Goal: Task Accomplishment & Management: Manage account settings

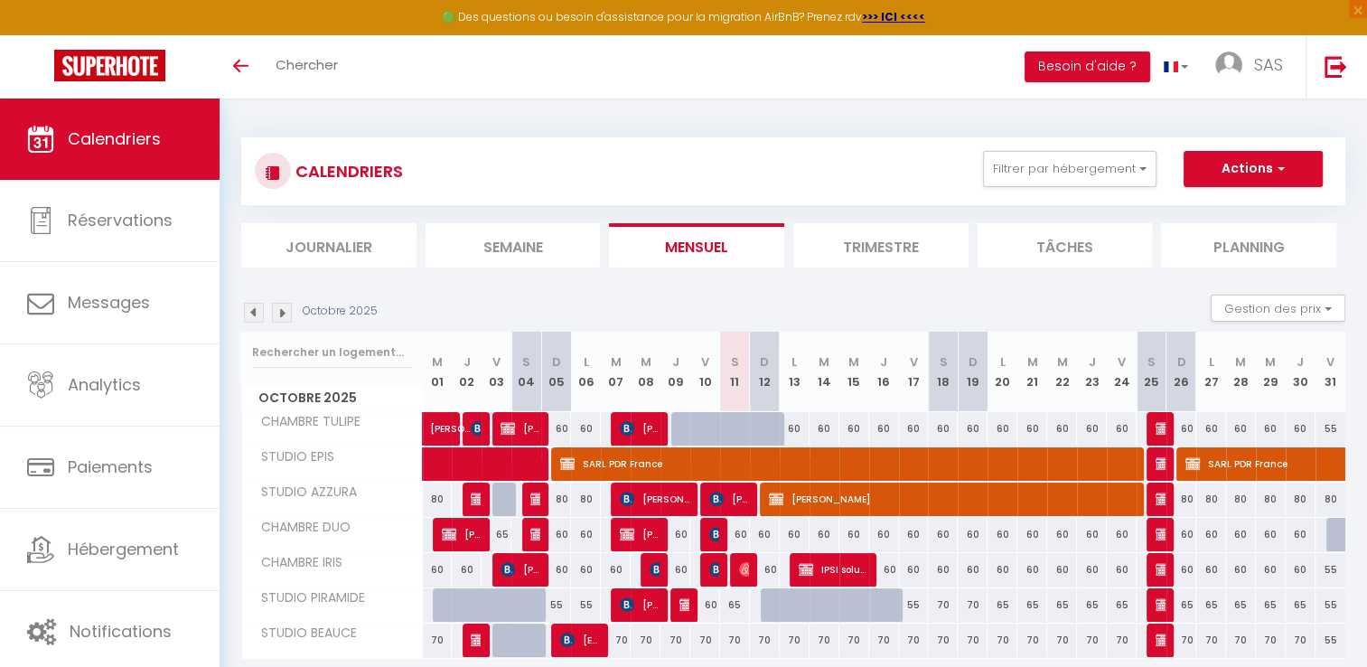
click at [767, 599] on div at bounding box center [776, 605] width 30 height 34
type input "70"
type input "Dim 12 Octobre 2025"
type input "Lun 13 Octobre 2025"
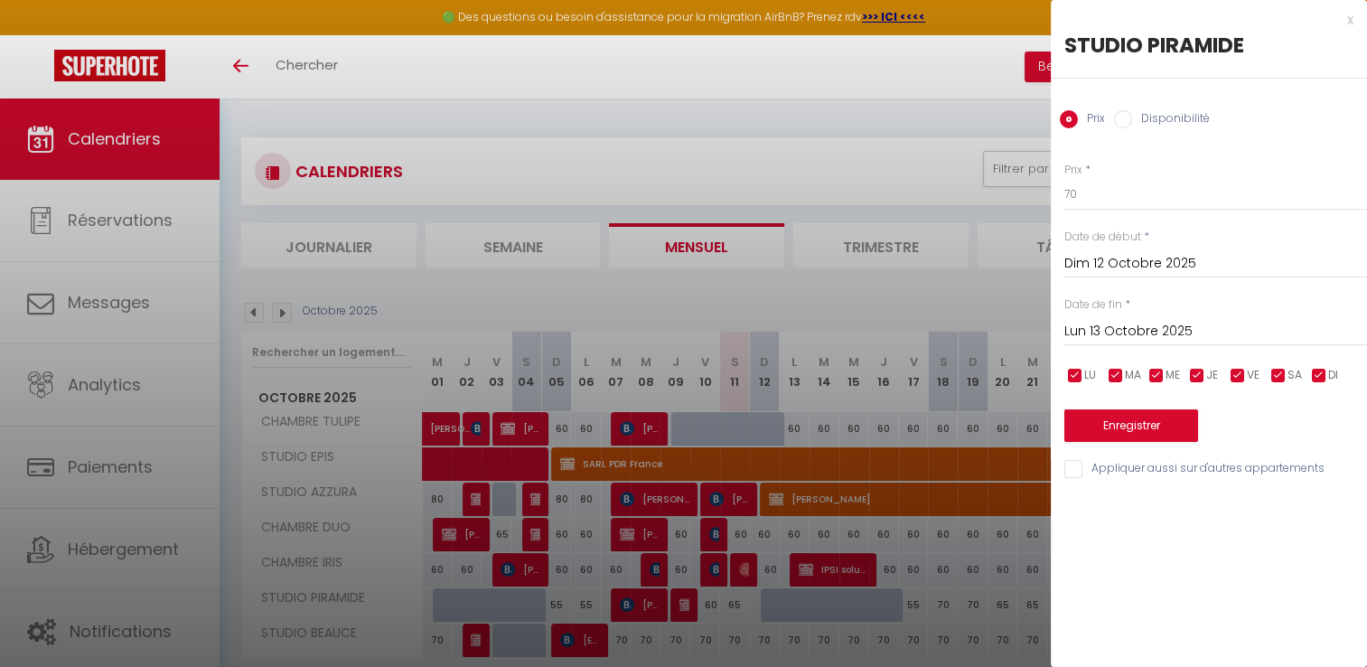
click at [1119, 117] on input "Disponibilité" at bounding box center [1123, 119] width 18 height 18
radio input "true"
radio input "false"
click at [1135, 326] on input "Lun 13 Octobre 2025" at bounding box center [1216, 333] width 303 height 23
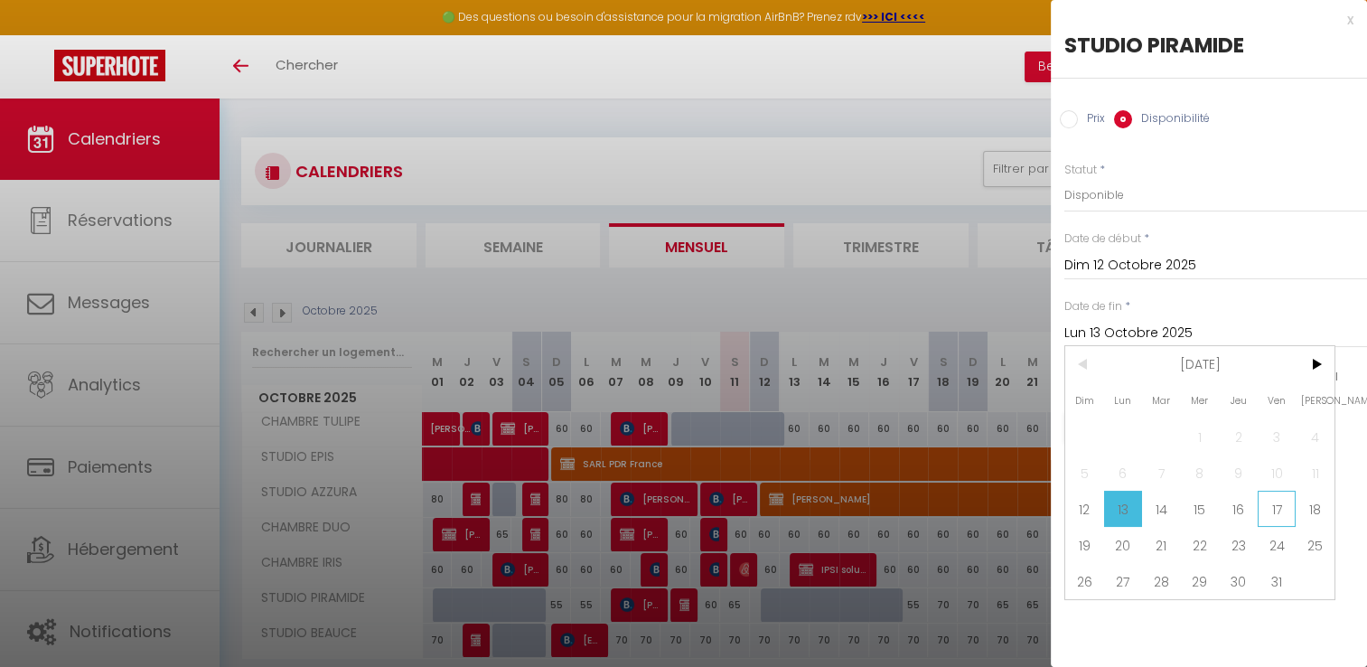
click at [1279, 502] on span "17" at bounding box center [1277, 509] width 39 height 36
type input "Ven 17 Octobre 2025"
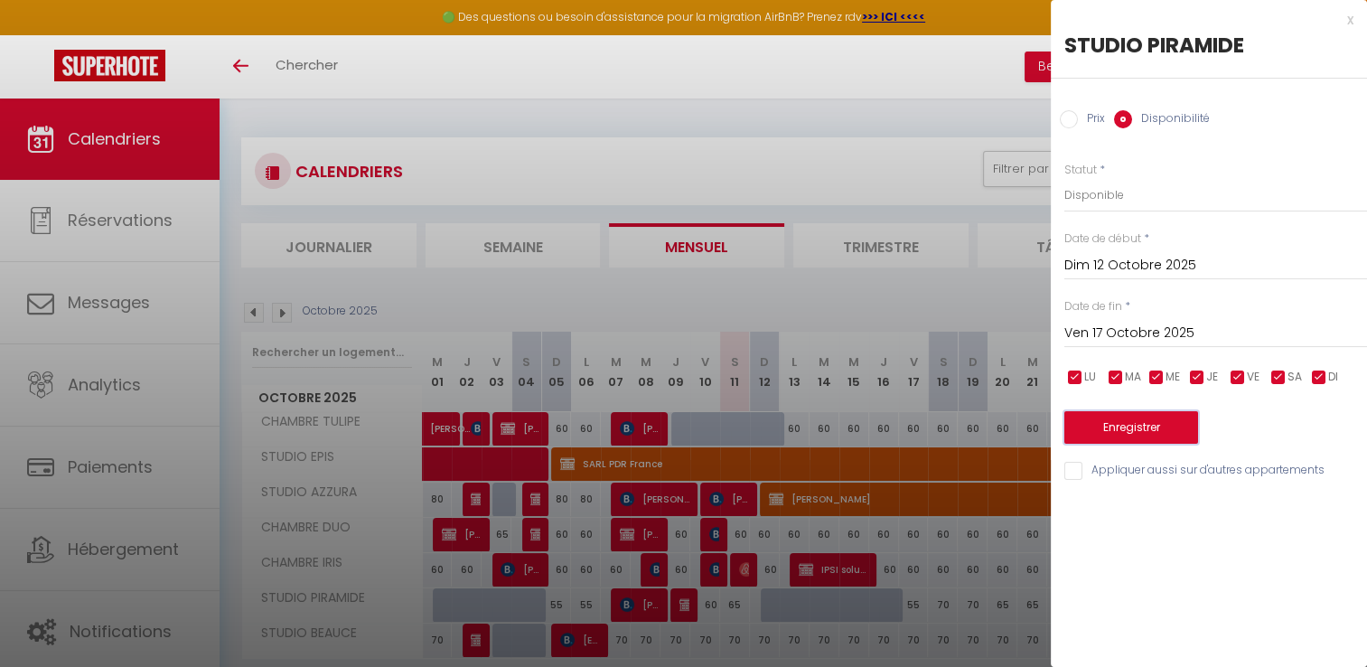
click at [1113, 427] on button "Enregistrer" at bounding box center [1132, 427] width 134 height 33
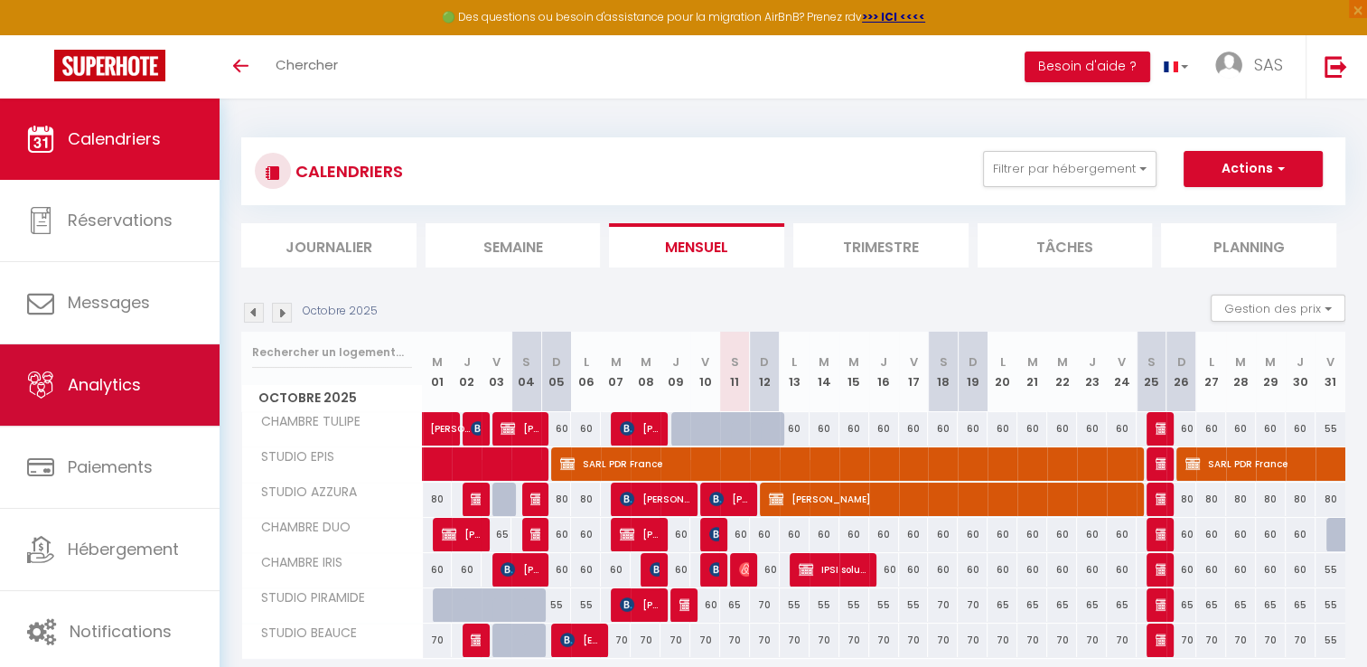
click at [147, 380] on link "Analytics" at bounding box center [110, 384] width 220 height 81
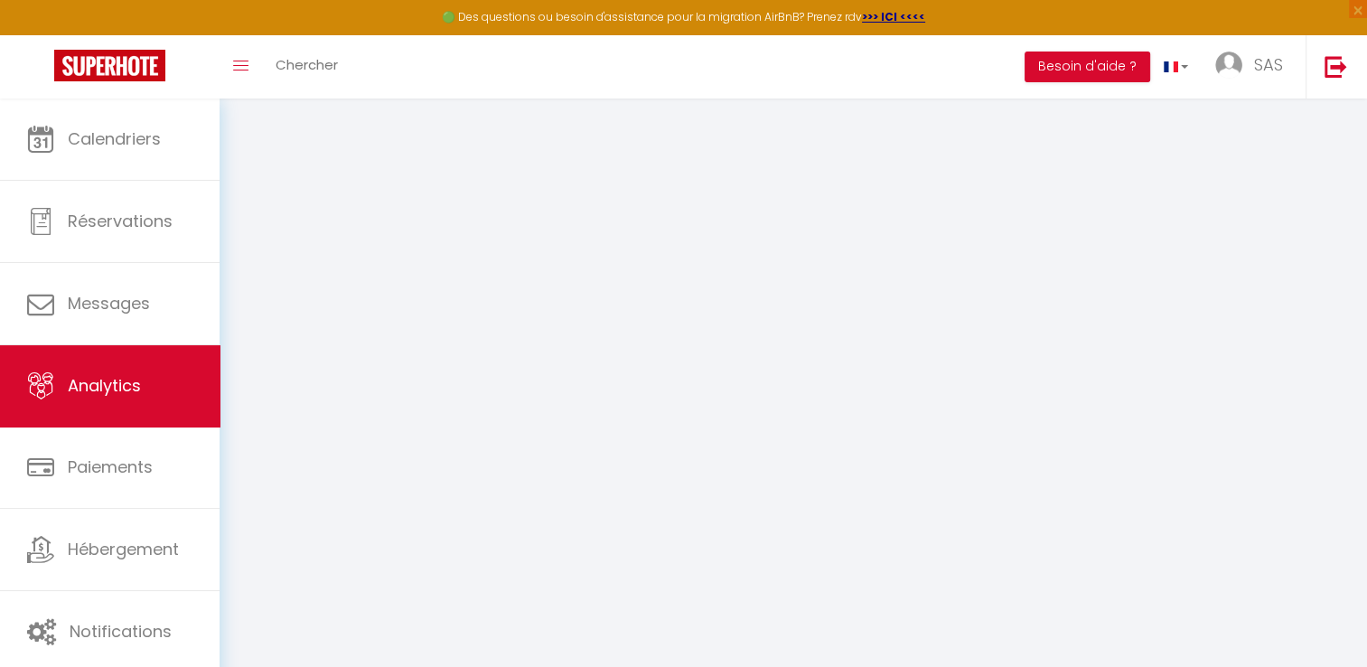
select select "2025"
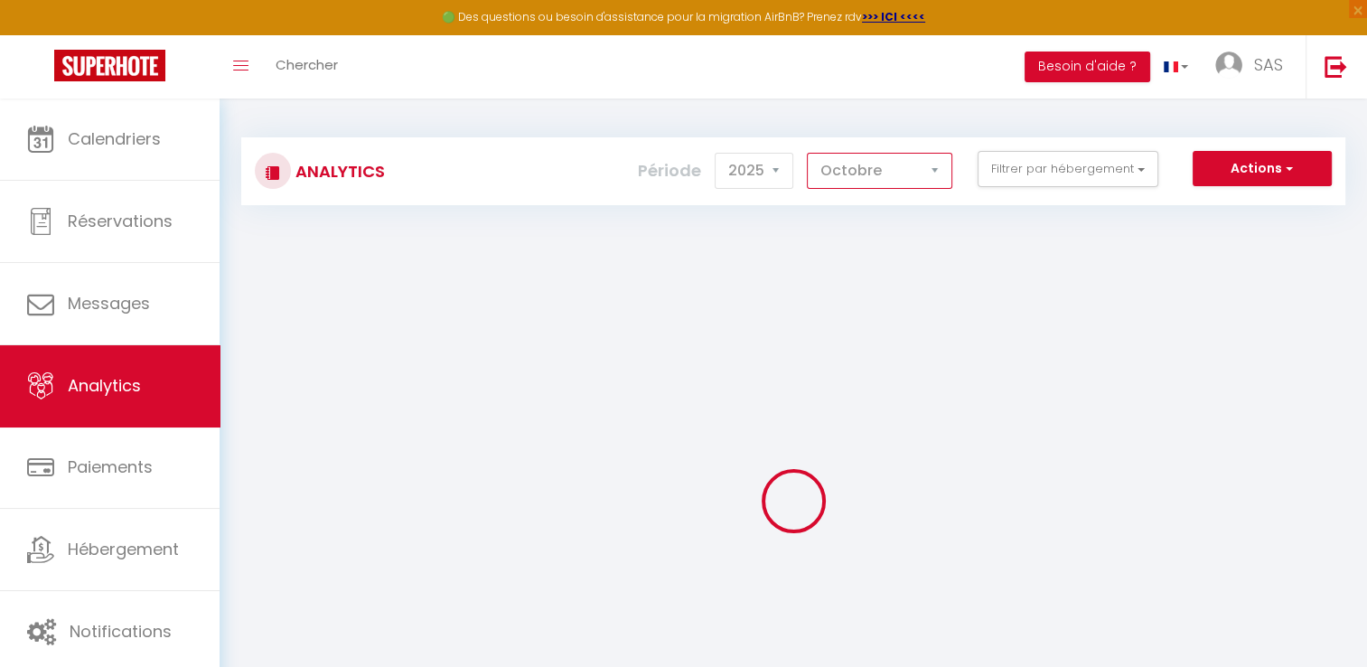
click at [935, 164] on select "[PERSON_NAME] Mars [PERSON_NAME] Juin Juillet Août Septembre Octobre Novembre D…" at bounding box center [880, 171] width 146 height 36
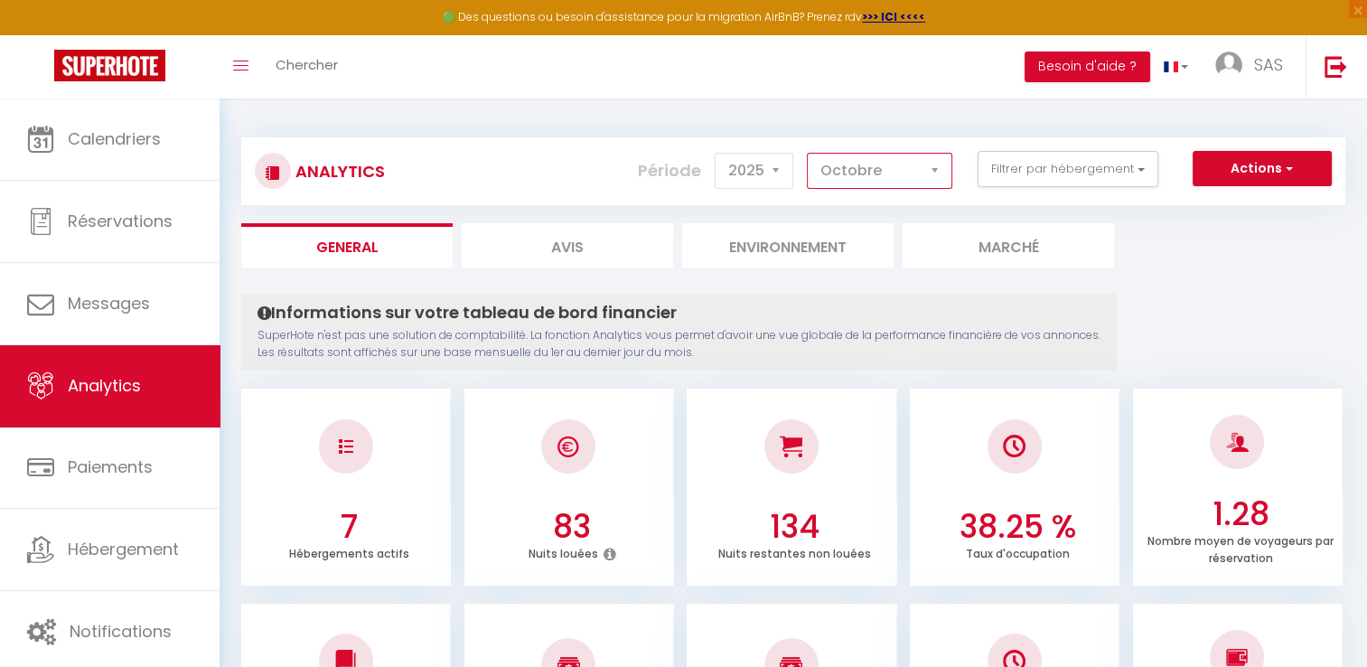
select select "9"
click at [808, 153] on select "[PERSON_NAME] Mars [PERSON_NAME] Juin Juillet Août Septembre Octobre Novembre D…" at bounding box center [880, 171] width 146 height 36
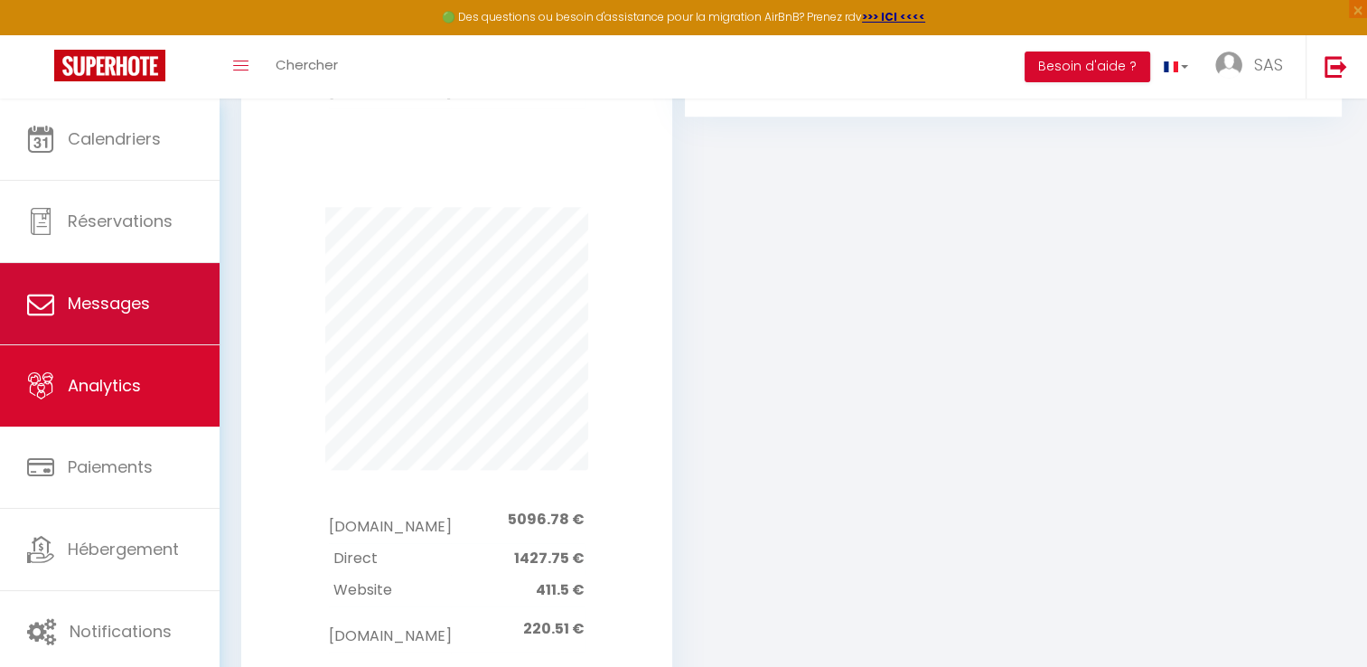
scroll to position [1471, 0]
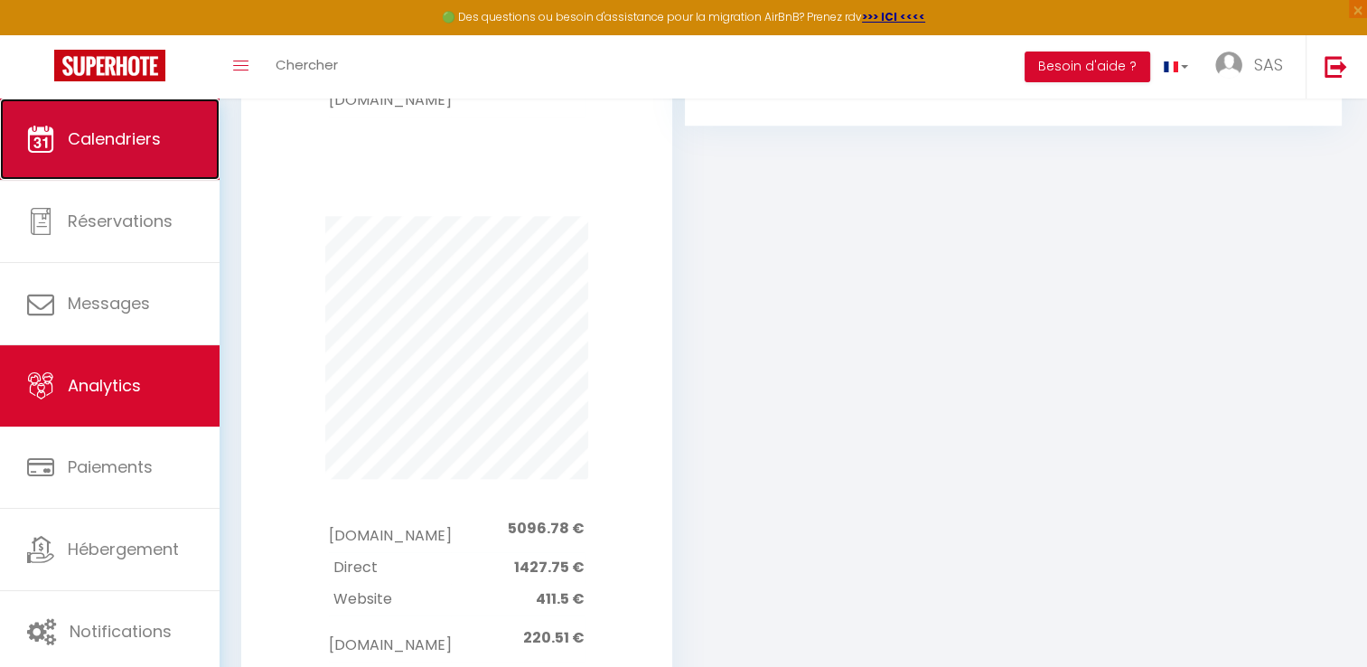
click at [94, 139] on span "Calendriers" at bounding box center [114, 138] width 93 height 23
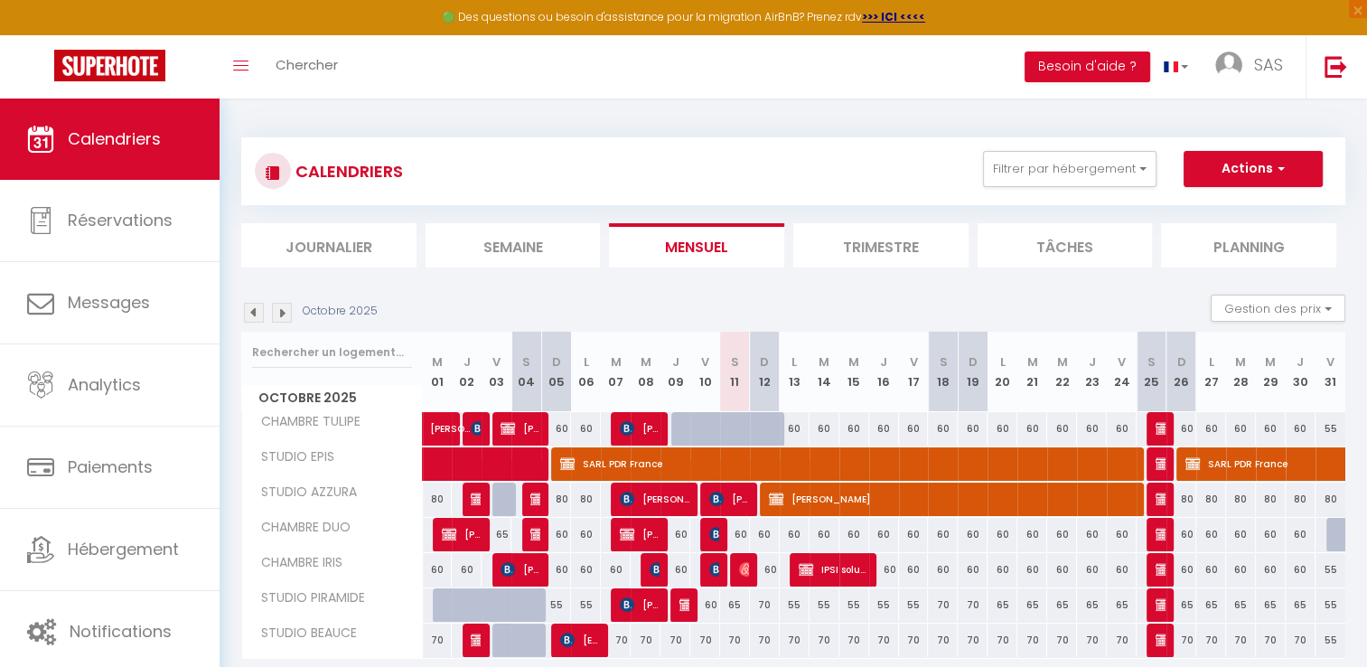
click at [285, 320] on img at bounding box center [282, 313] width 20 height 20
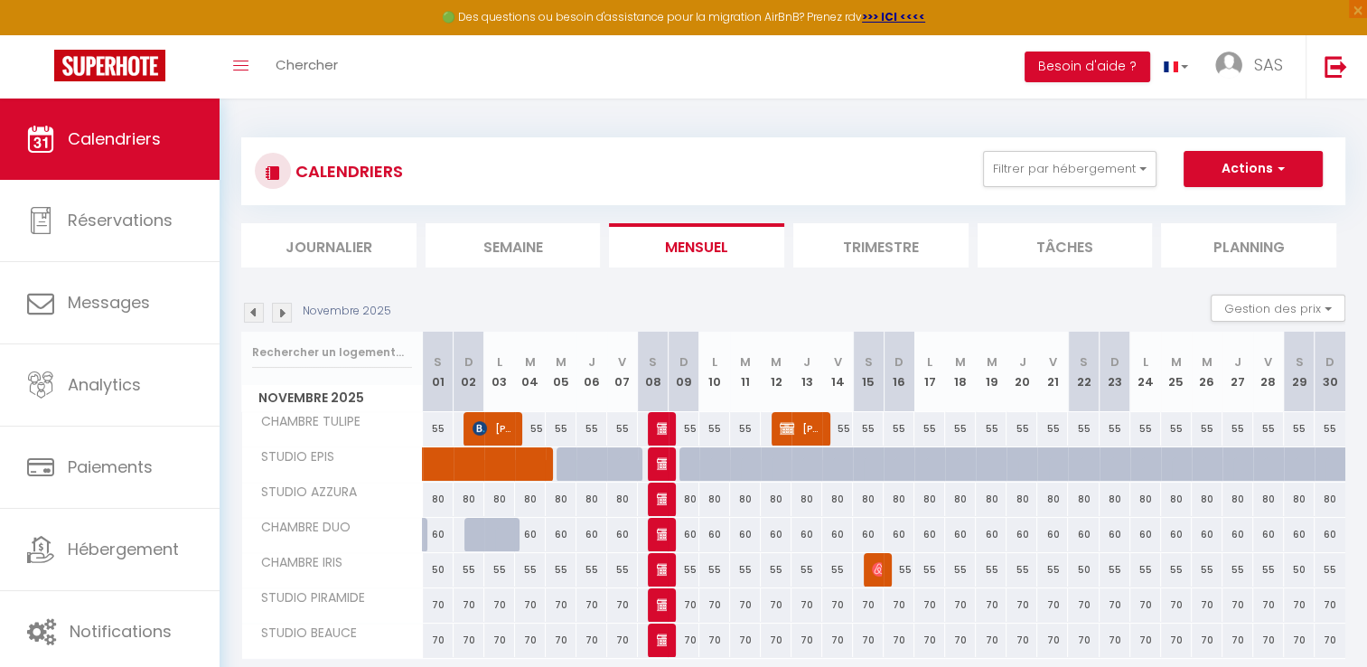
click at [859, 242] on li "Trimestre" at bounding box center [881, 245] width 175 height 44
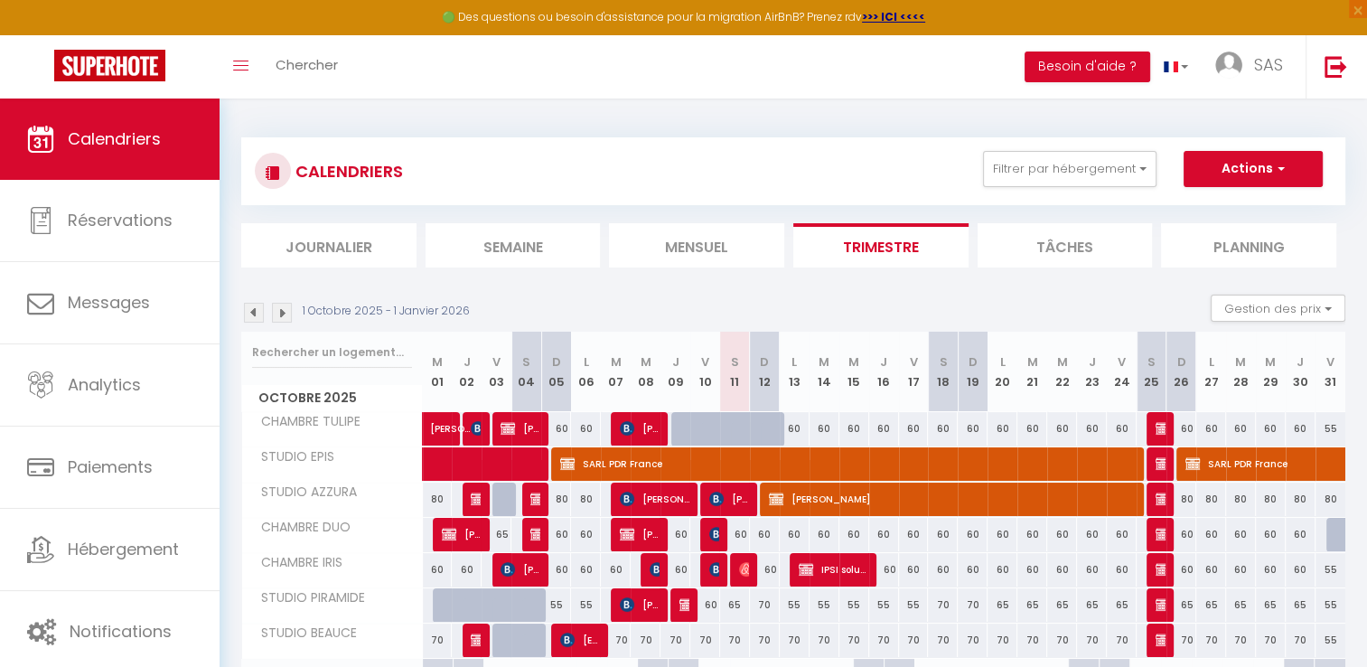
click at [286, 313] on img at bounding box center [282, 313] width 20 height 20
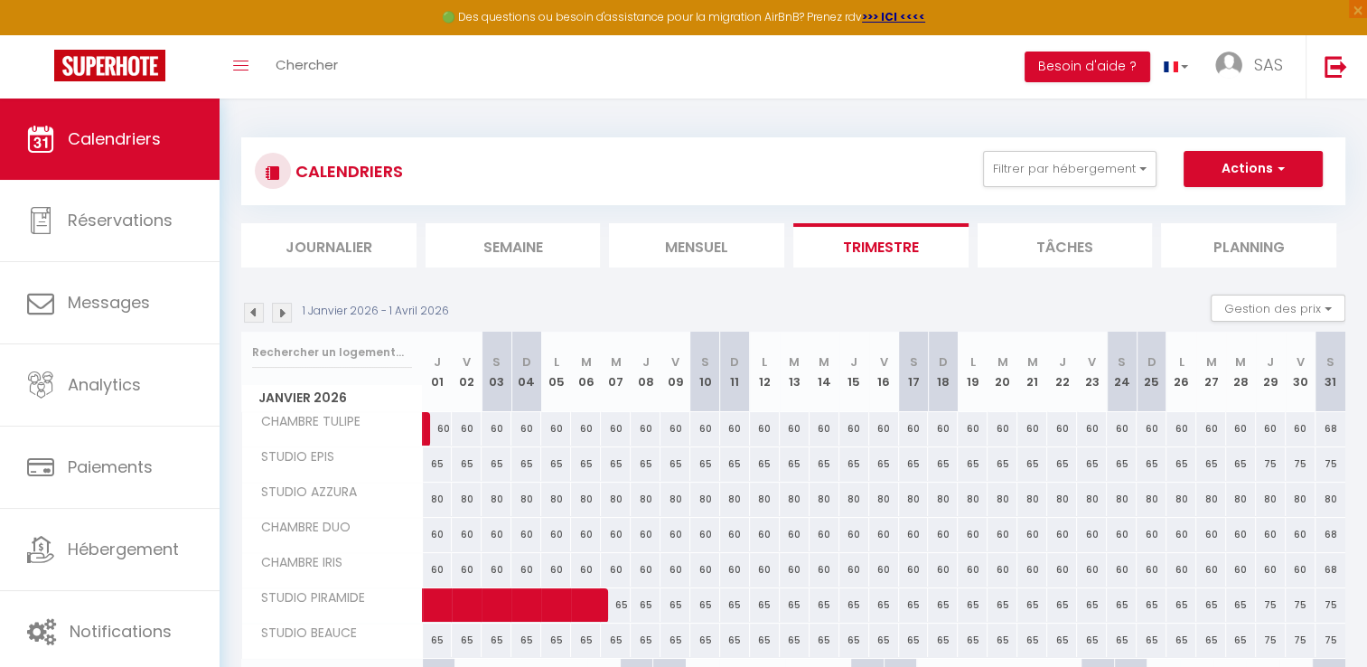
click at [282, 314] on img at bounding box center [282, 313] width 20 height 20
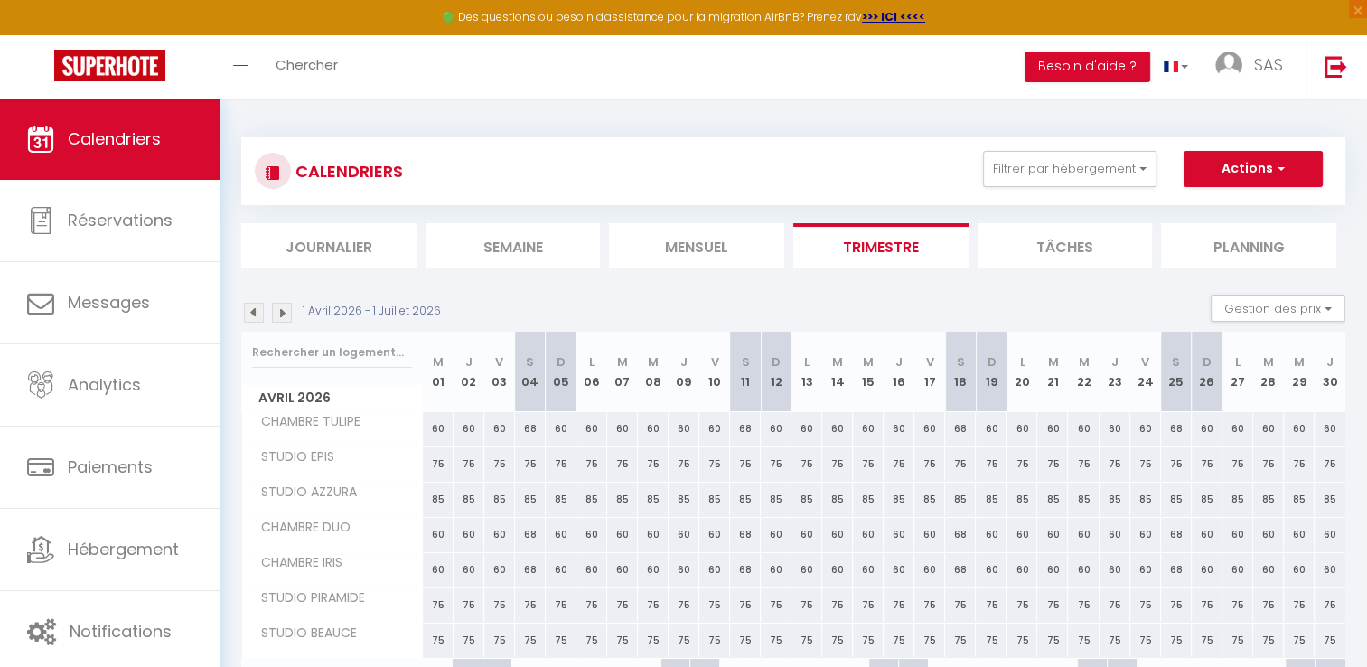
click at [282, 313] on img at bounding box center [282, 313] width 20 height 20
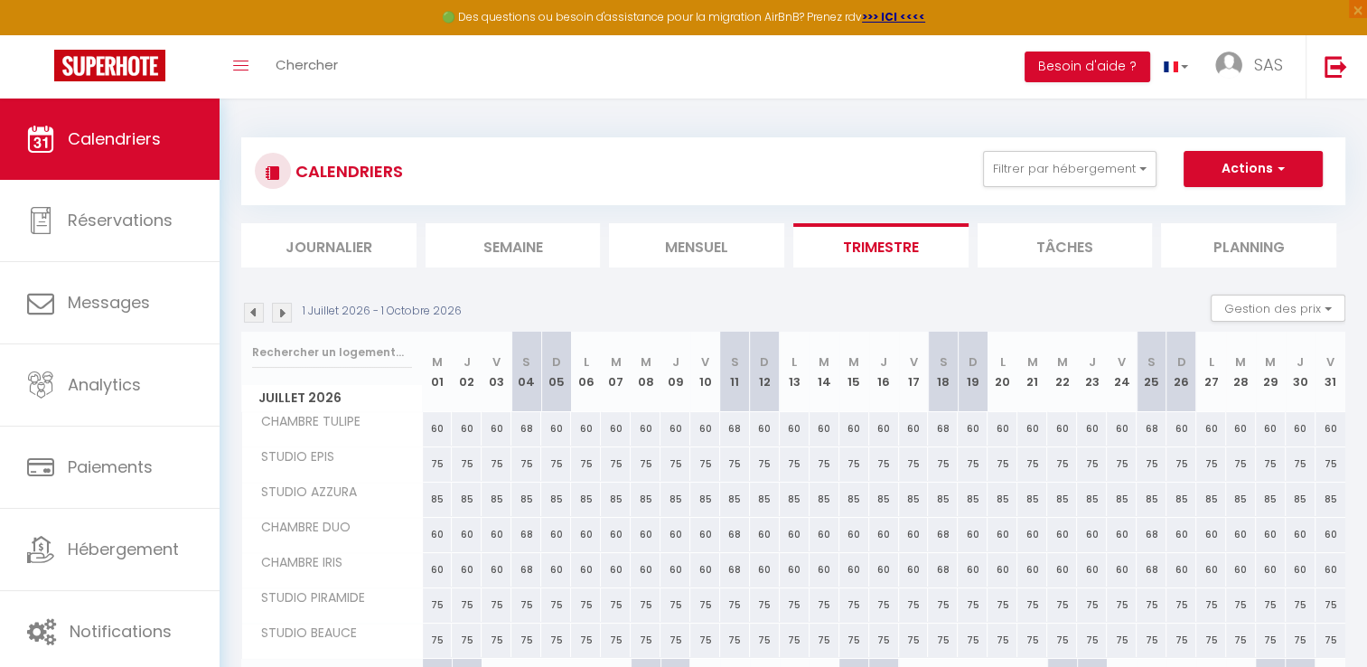
click at [286, 313] on img at bounding box center [282, 313] width 20 height 20
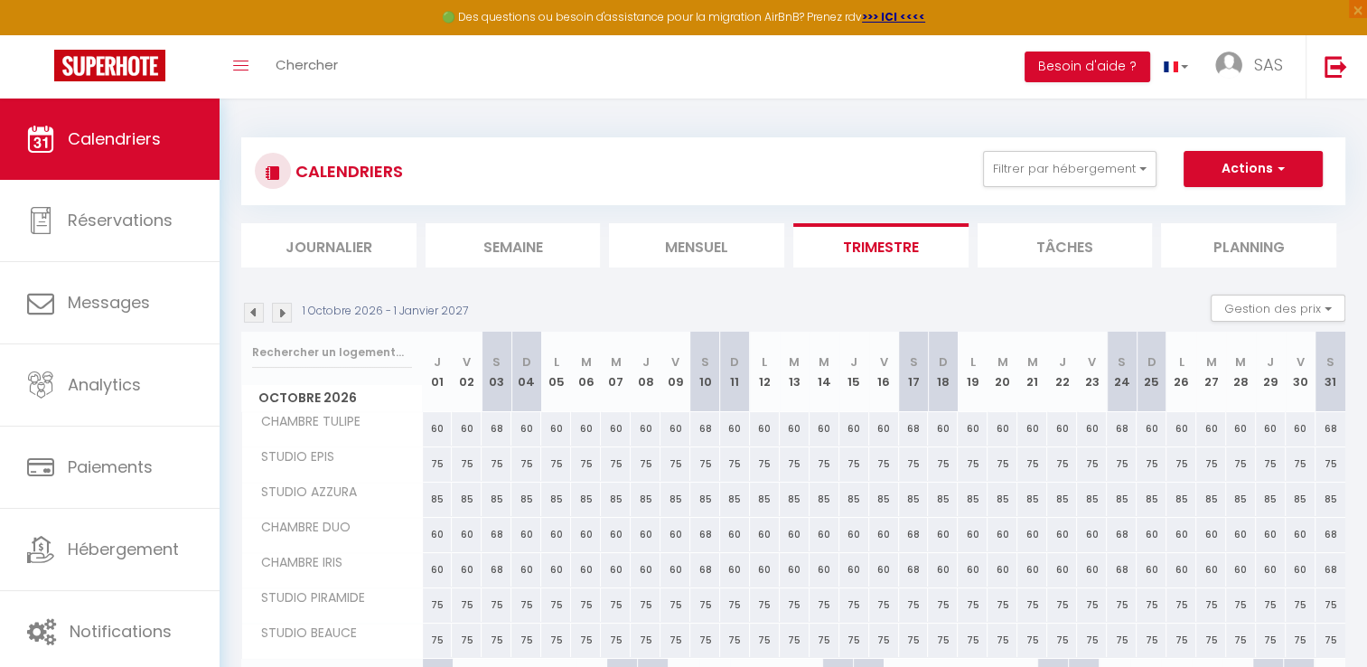
click at [286, 315] on img at bounding box center [282, 313] width 20 height 20
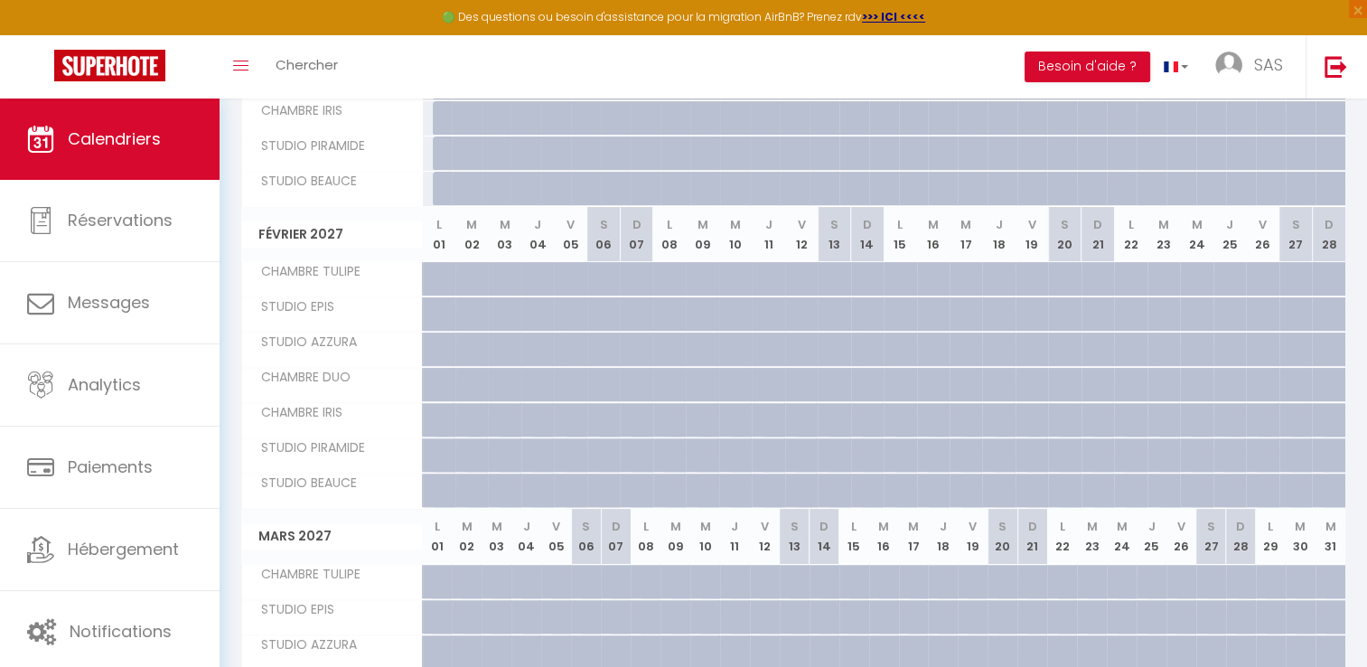
scroll to position [181, 0]
